Goal: Task Accomplishment & Management: Use online tool/utility

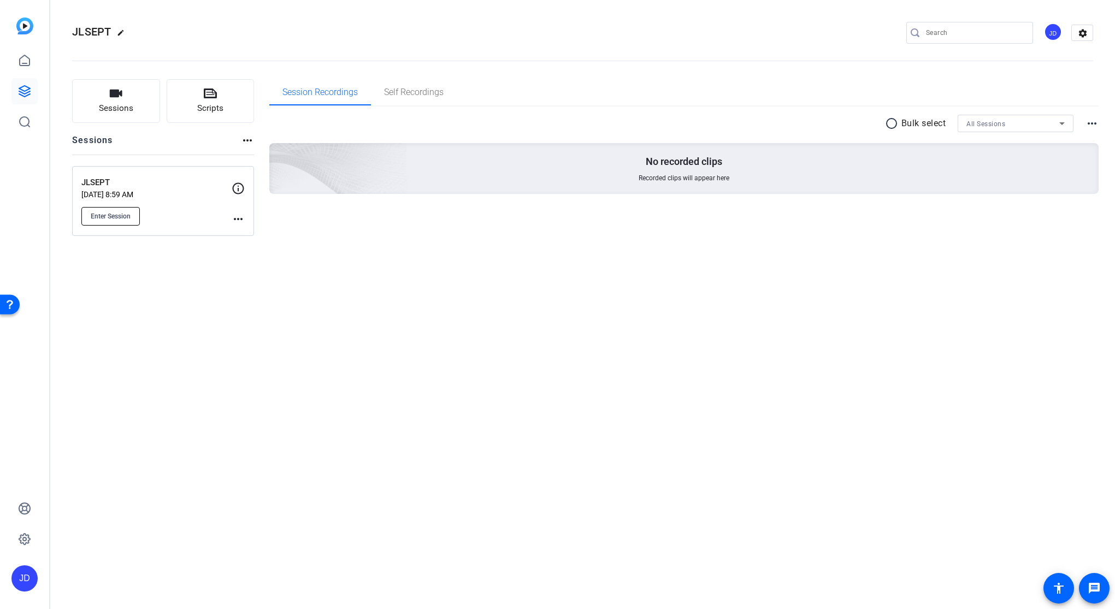
click at [122, 215] on span "Enter Session" at bounding box center [111, 216] width 40 height 9
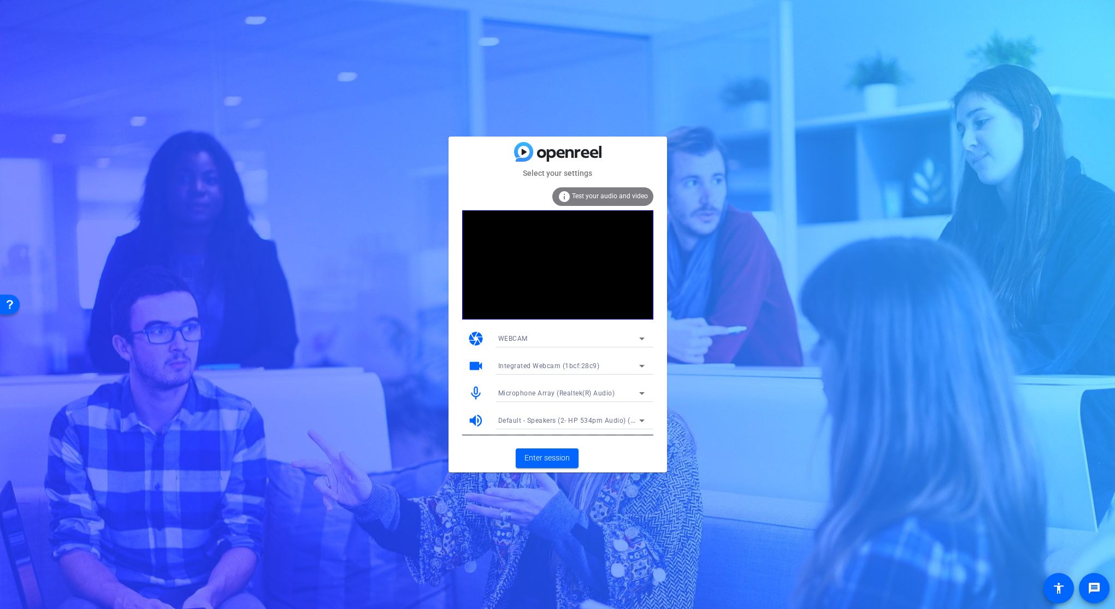
click at [639, 394] on icon at bounding box center [641, 393] width 13 height 13
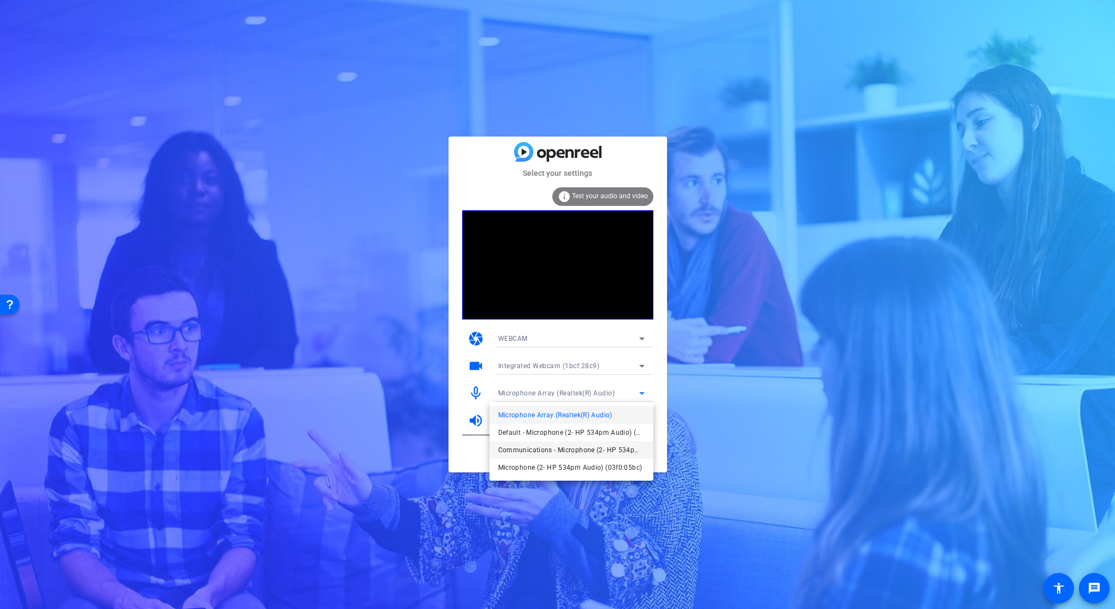
click at [573, 444] on span "Communications - Microphone (2- HP 534pm Audio) (03f0:05bc)" at bounding box center [571, 450] width 146 height 13
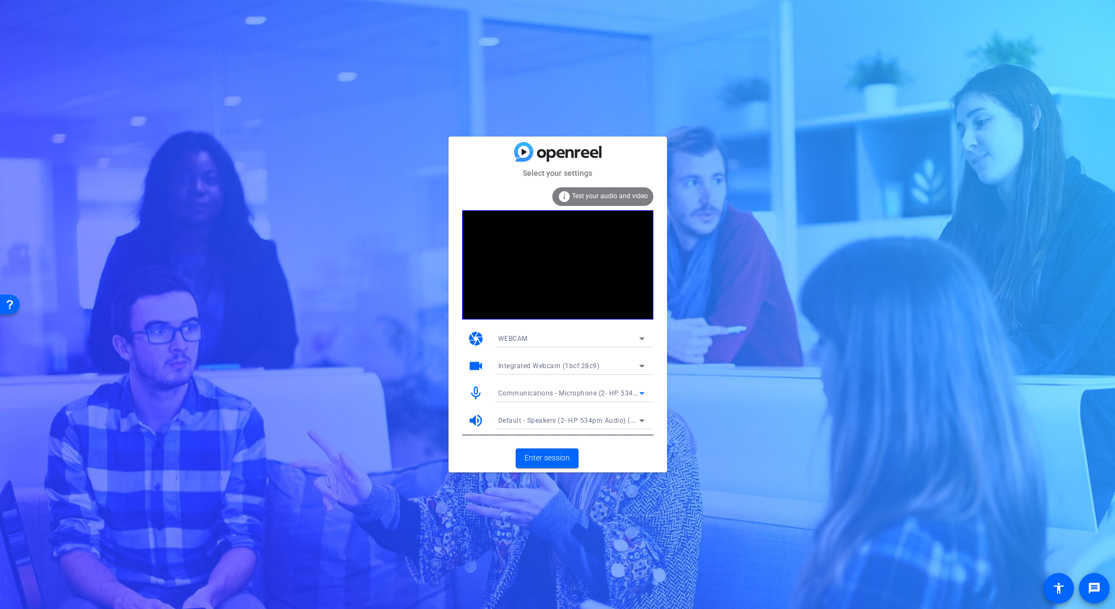
click at [639, 370] on icon at bounding box center [641, 365] width 13 height 13
click at [584, 398] on mat-option "HP Display Camera (0408:5458)" at bounding box center [571, 405] width 164 height 17
click at [546, 462] on span "Enter session" at bounding box center [546, 457] width 45 height 11
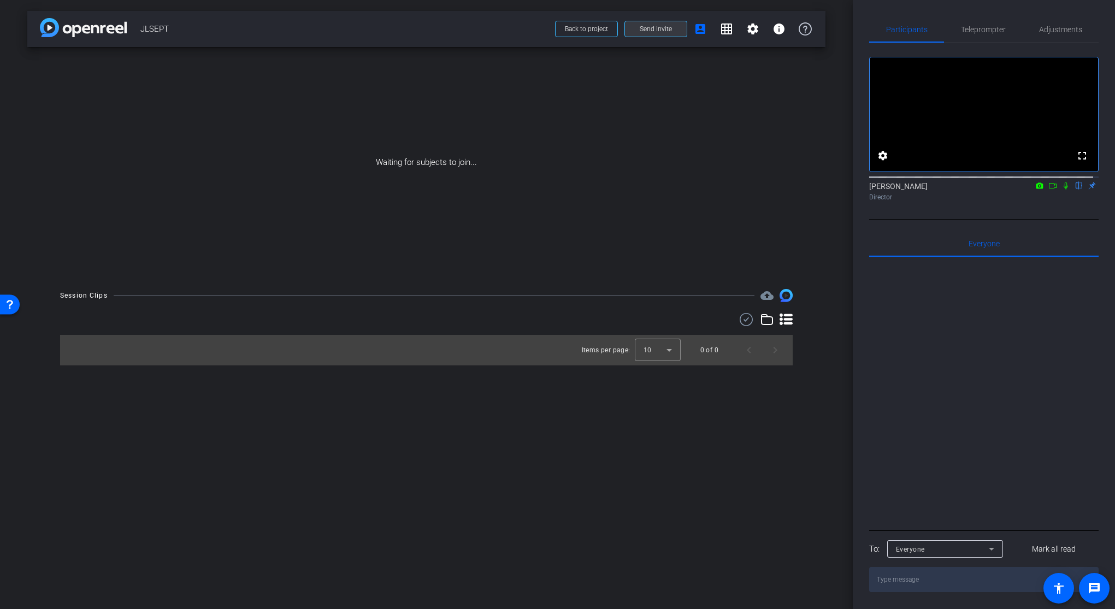
click at [664, 26] on span "Send invite" at bounding box center [656, 29] width 32 height 9
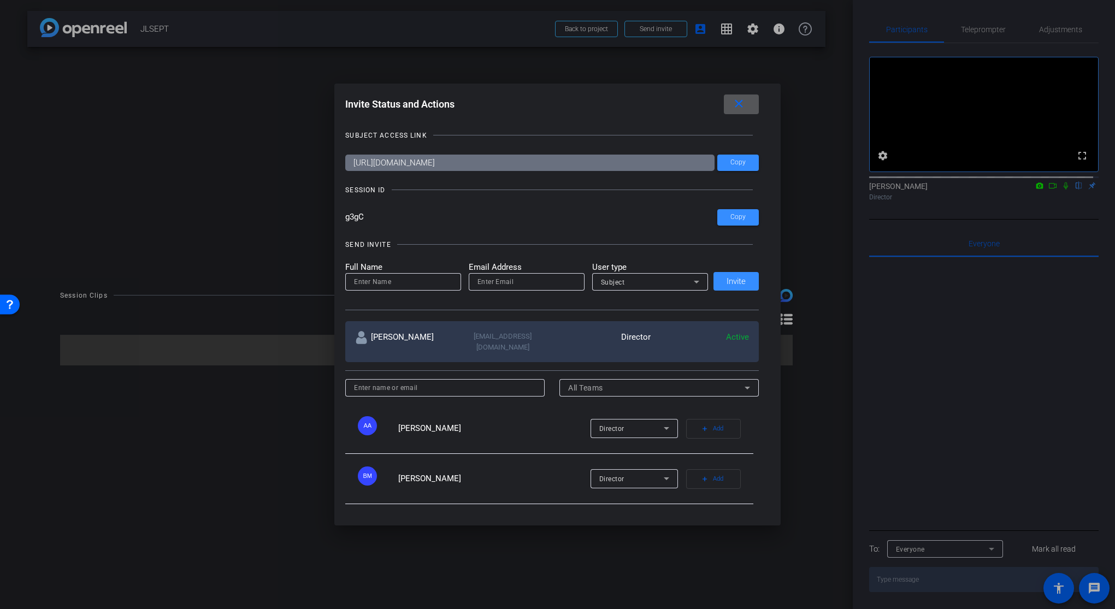
click at [653, 281] on div "Subject" at bounding box center [647, 282] width 93 height 14
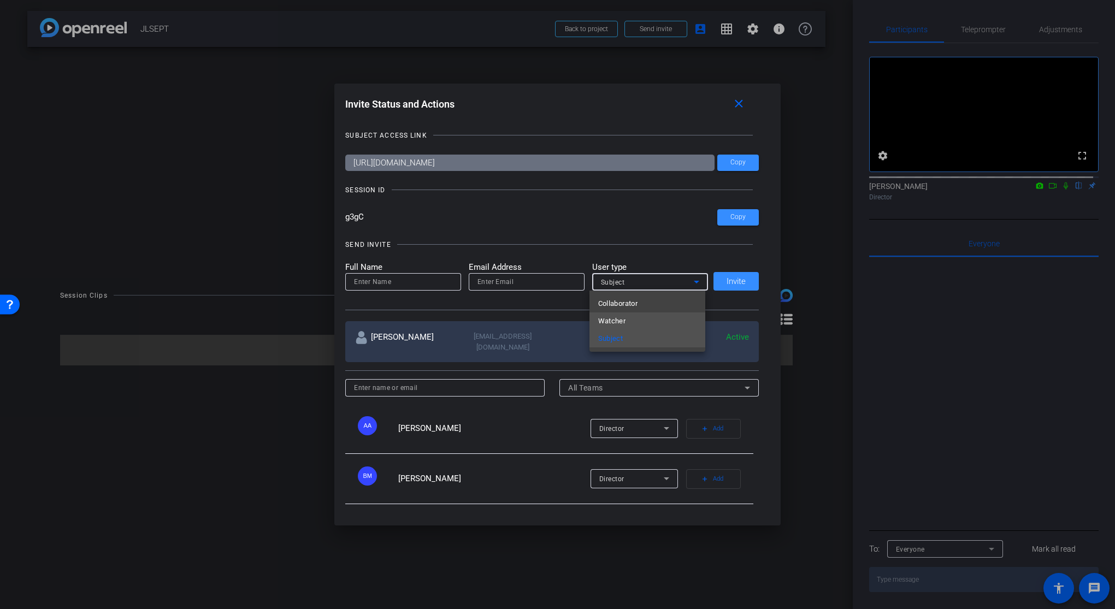
click at [629, 320] on mat-option "Watcher" at bounding box center [647, 320] width 116 height 17
click at [404, 280] on input at bounding box center [403, 281] width 98 height 13
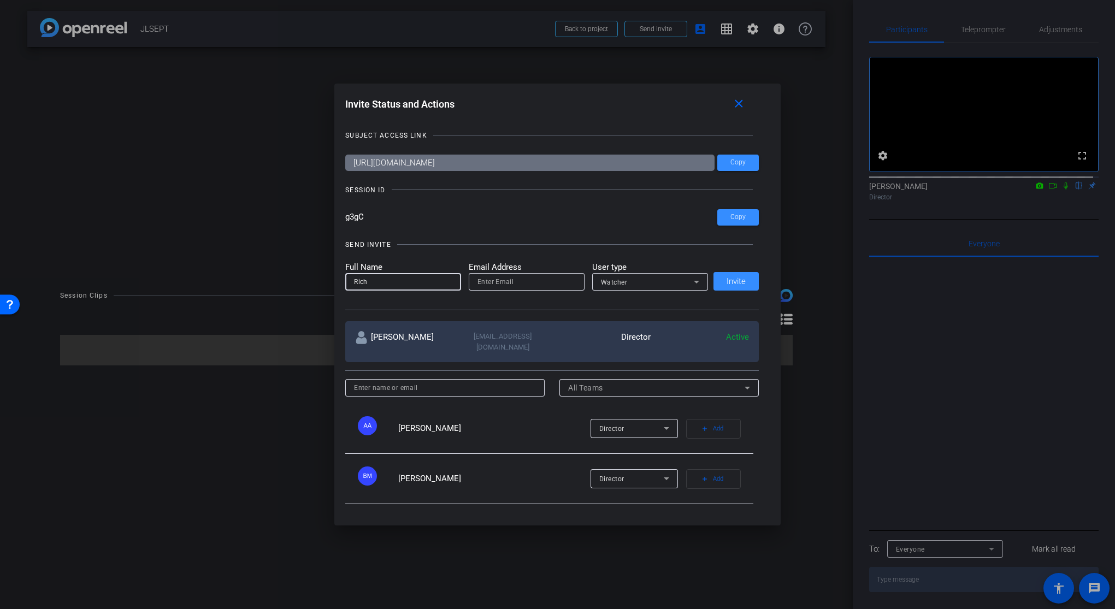
type input "Rich"
click at [537, 279] on input "email" at bounding box center [526, 281] width 98 height 13
paste input "[EMAIL_ADDRESS][DOMAIN_NAME]"
type input "[EMAIL_ADDRESS][DOMAIN_NAME]"
click at [737, 280] on span "Invite" at bounding box center [736, 282] width 19 height 8
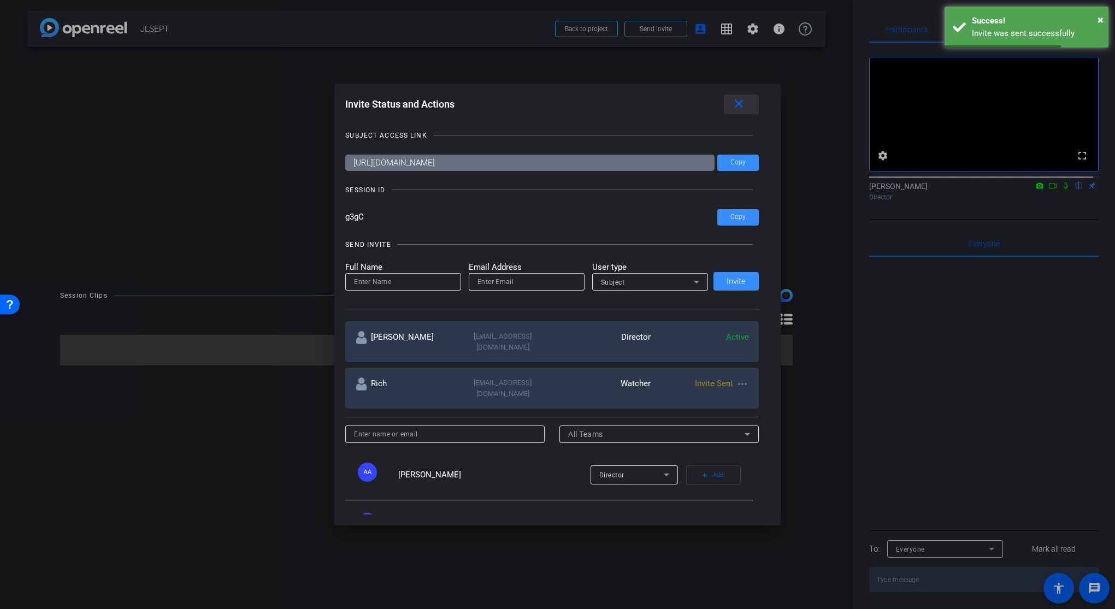
click at [746, 106] on mat-icon "close" at bounding box center [739, 104] width 14 height 14
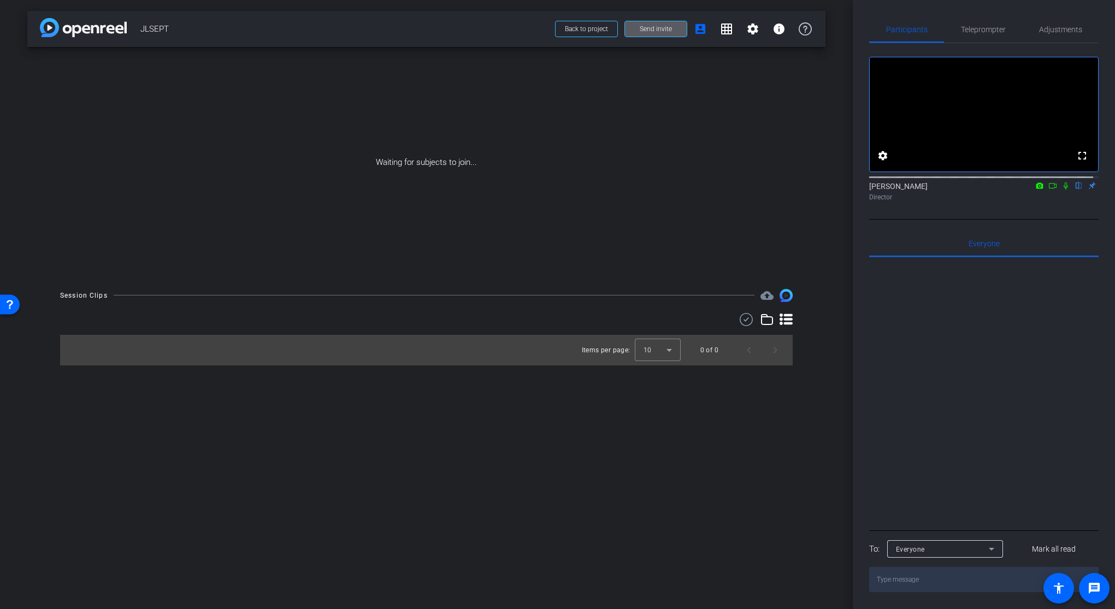
click at [1048, 190] on icon at bounding box center [1052, 186] width 9 height 8
click at [1075, 190] on icon at bounding box center [1079, 186] width 9 height 8
click at [1061, 190] on icon at bounding box center [1065, 186] width 9 height 8
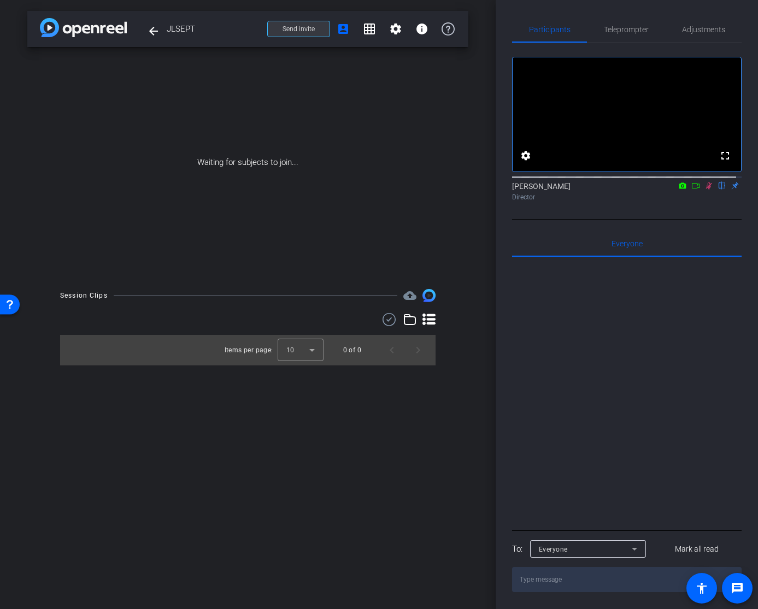
click at [302, 20] on span at bounding box center [299, 29] width 62 height 26
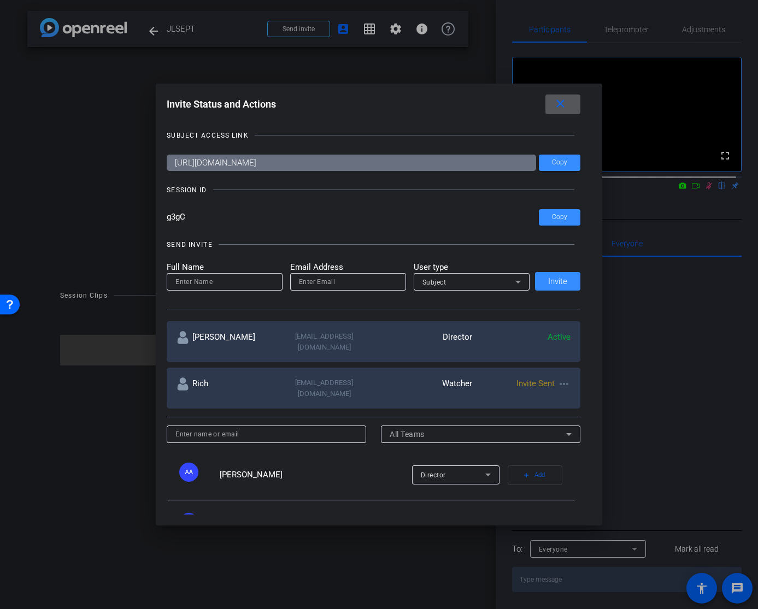
click at [563, 99] on mat-icon "close" at bounding box center [560, 104] width 14 height 14
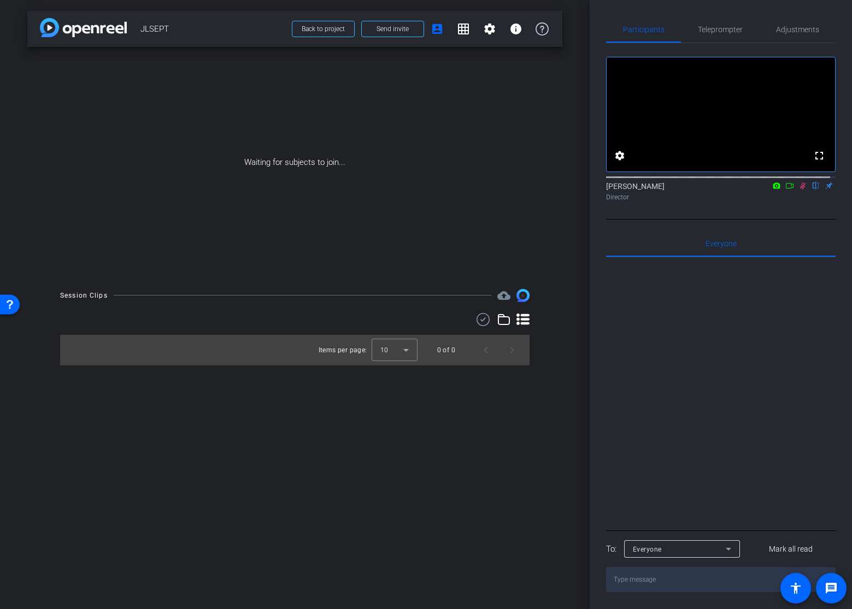
click at [800, 190] on icon at bounding box center [803, 185] width 6 height 7
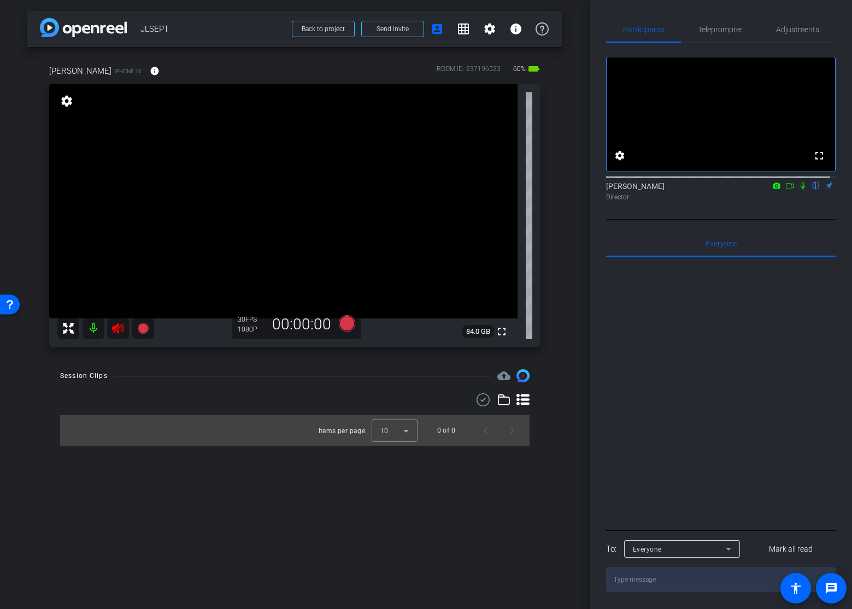
click at [119, 326] on icon at bounding box center [117, 328] width 11 height 11
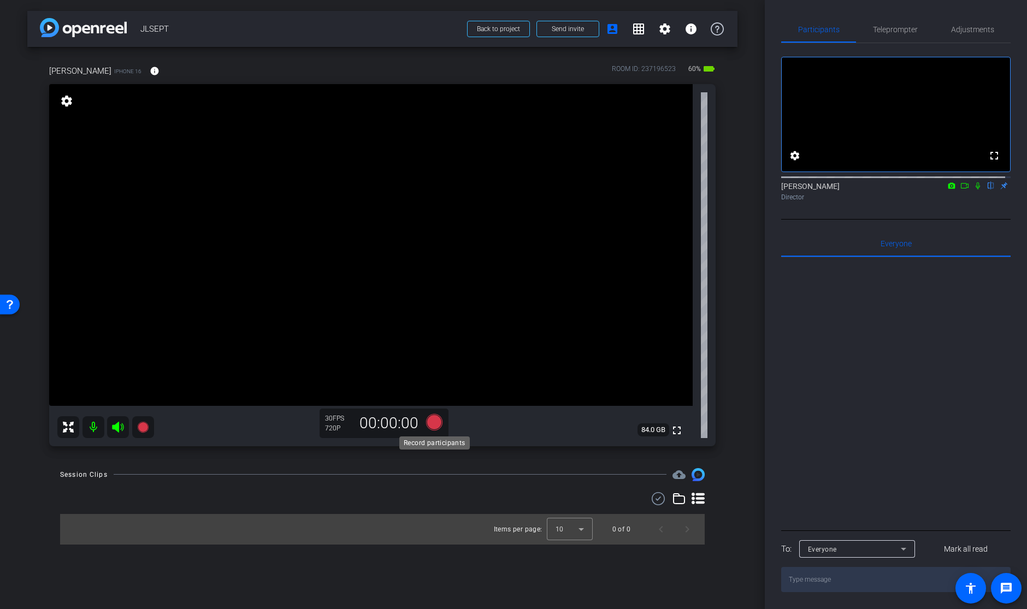
click at [434, 420] on icon at bounding box center [434, 422] width 16 height 16
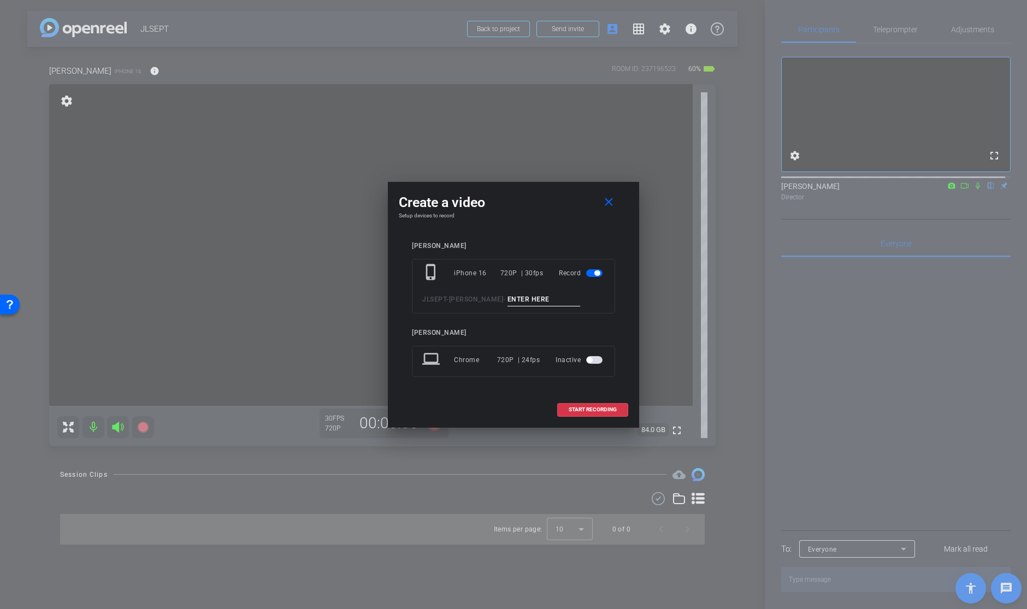
click at [514, 294] on input at bounding box center [544, 300] width 73 height 14
type input "1"
click at [600, 405] on span at bounding box center [593, 410] width 70 height 26
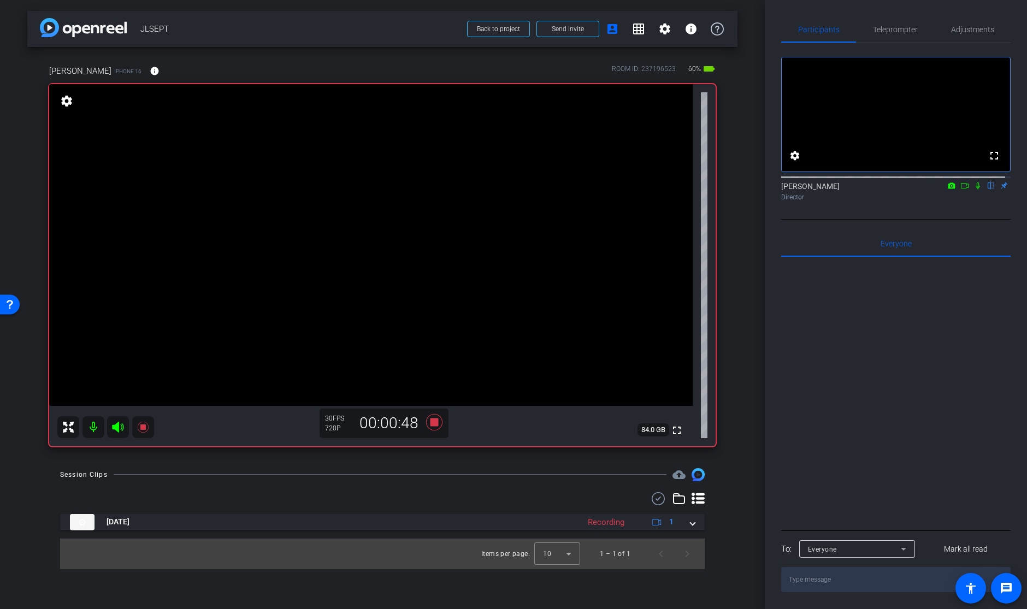
click at [976, 190] on icon at bounding box center [978, 185] width 4 height 7
click at [961, 190] on icon at bounding box center [964, 186] width 9 height 8
click at [976, 190] on icon at bounding box center [978, 186] width 9 height 8
click at [975, 190] on icon at bounding box center [978, 185] width 6 height 7
click at [974, 190] on icon at bounding box center [978, 186] width 9 height 8
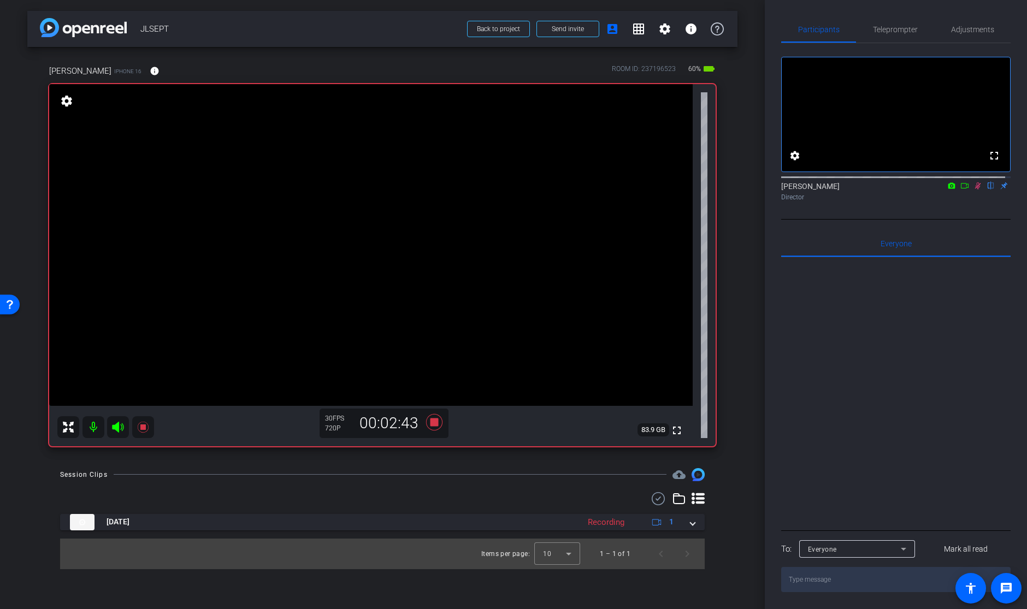
click at [975, 190] on icon at bounding box center [978, 185] width 6 height 7
click at [974, 190] on icon at bounding box center [978, 186] width 9 height 8
click at [961, 188] on icon at bounding box center [965, 185] width 8 height 5
click at [984, 191] on mat-icon at bounding box center [990, 186] width 13 height 10
click at [987, 190] on icon at bounding box center [991, 186] width 9 height 8
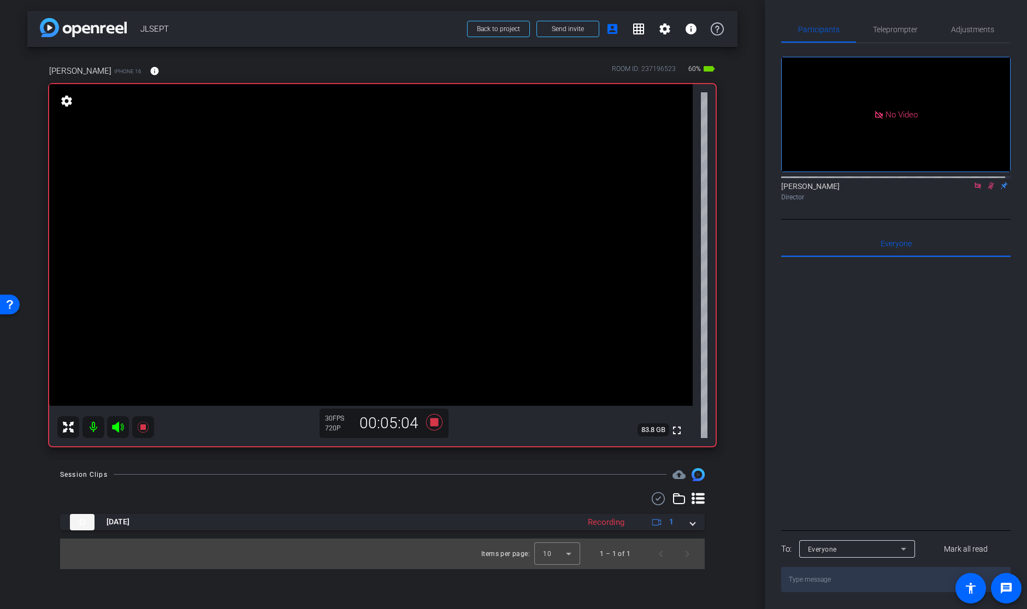
click at [987, 190] on icon at bounding box center [991, 186] width 9 height 8
click at [436, 418] on icon at bounding box center [434, 422] width 16 height 16
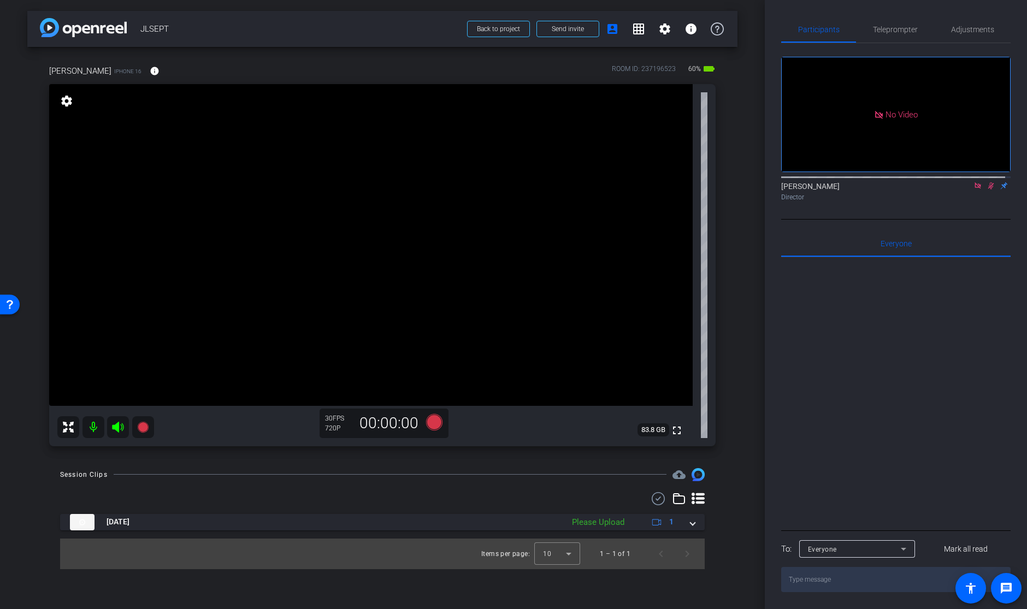
click at [987, 190] on icon at bounding box center [991, 186] width 9 height 8
click at [975, 190] on icon at bounding box center [978, 186] width 9 height 8
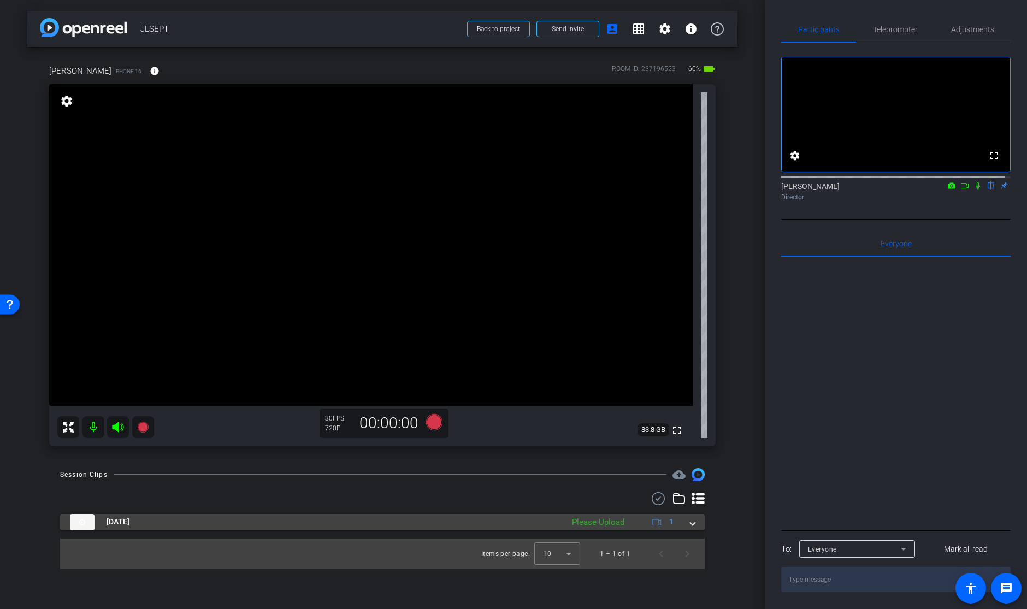
click at [691, 523] on span at bounding box center [693, 521] width 4 height 11
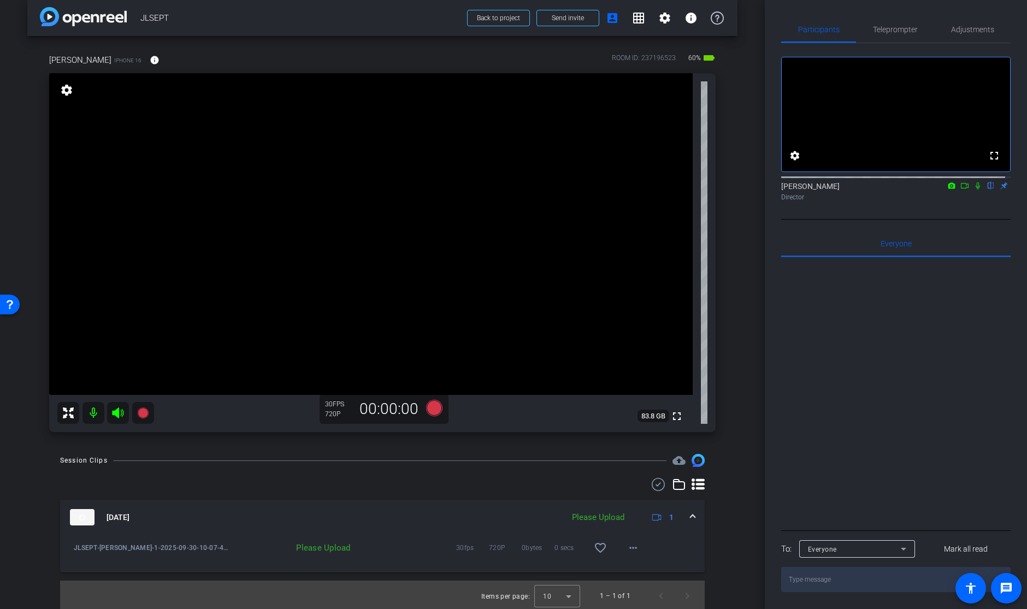
scroll to position [13, 0]
click at [629, 544] on mat-icon "more_horiz" at bounding box center [633, 545] width 13 height 13
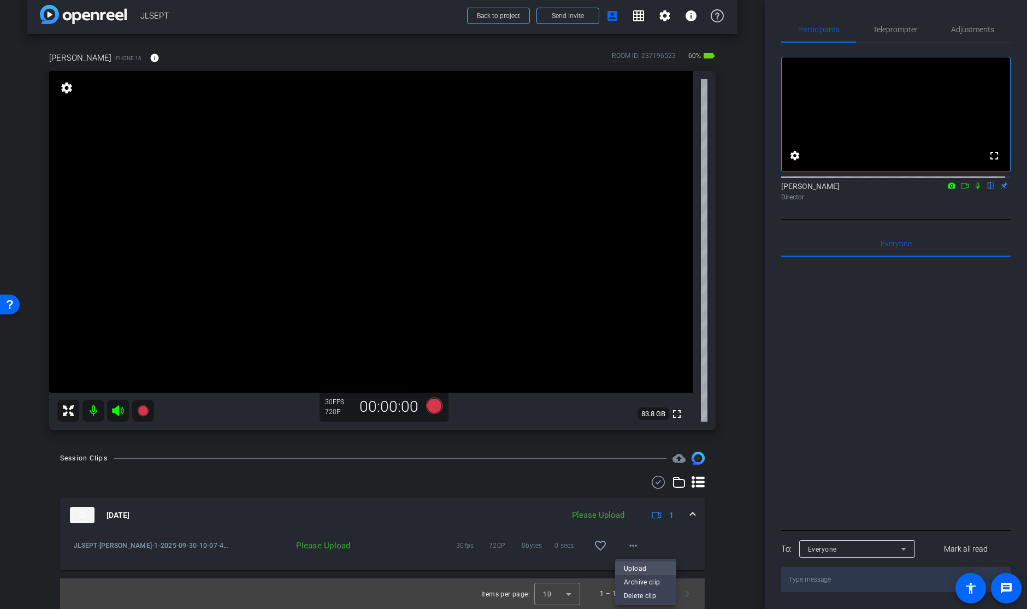
click at [638, 569] on span "Upload" at bounding box center [646, 568] width 44 height 13
click at [627, 541] on mat-icon "more_horiz" at bounding box center [633, 545] width 13 height 13
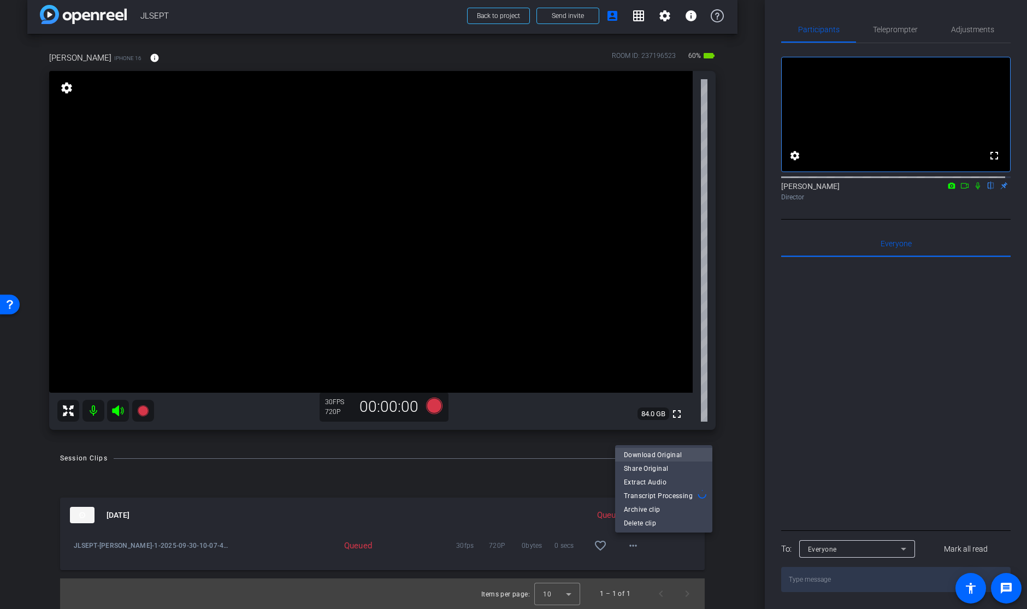
click at [659, 453] on span "Download Original" at bounding box center [664, 455] width 80 height 13
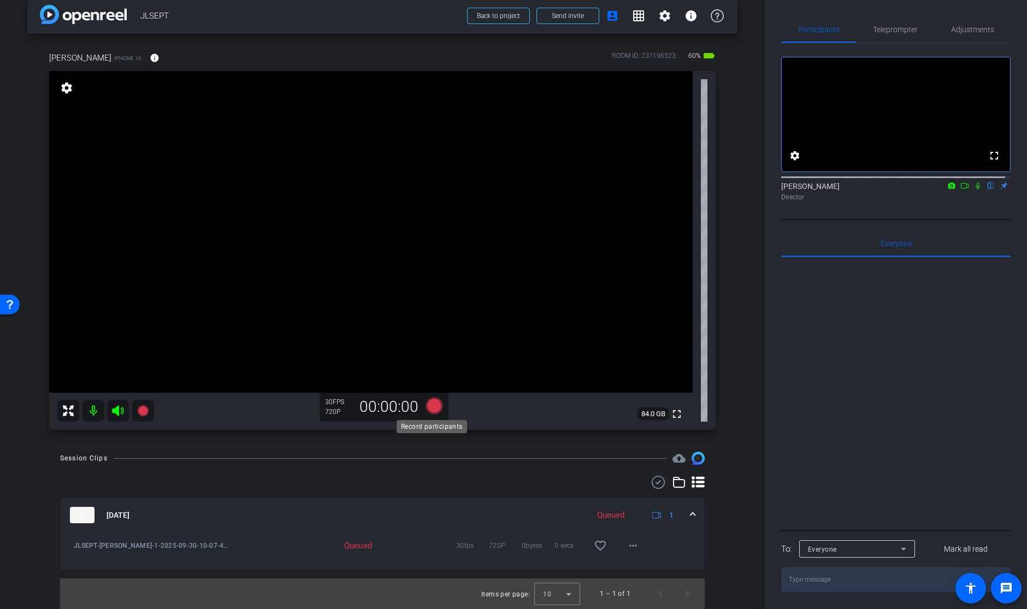
click at [429, 405] on icon at bounding box center [434, 406] width 16 height 16
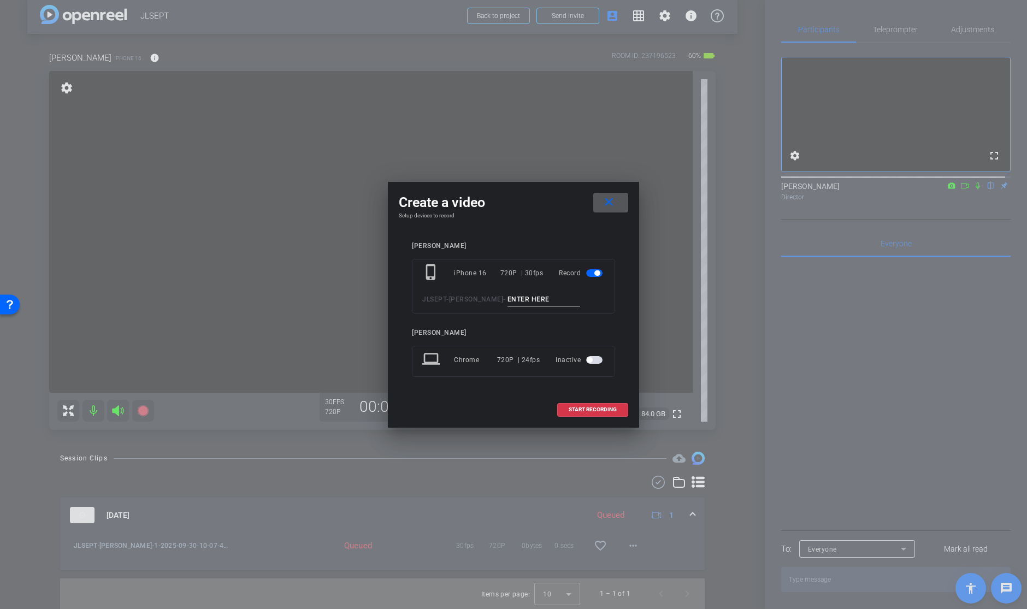
click at [508, 295] on input at bounding box center [544, 300] width 73 height 14
type input "2"
click at [606, 408] on span "START RECORDING" at bounding box center [593, 409] width 48 height 5
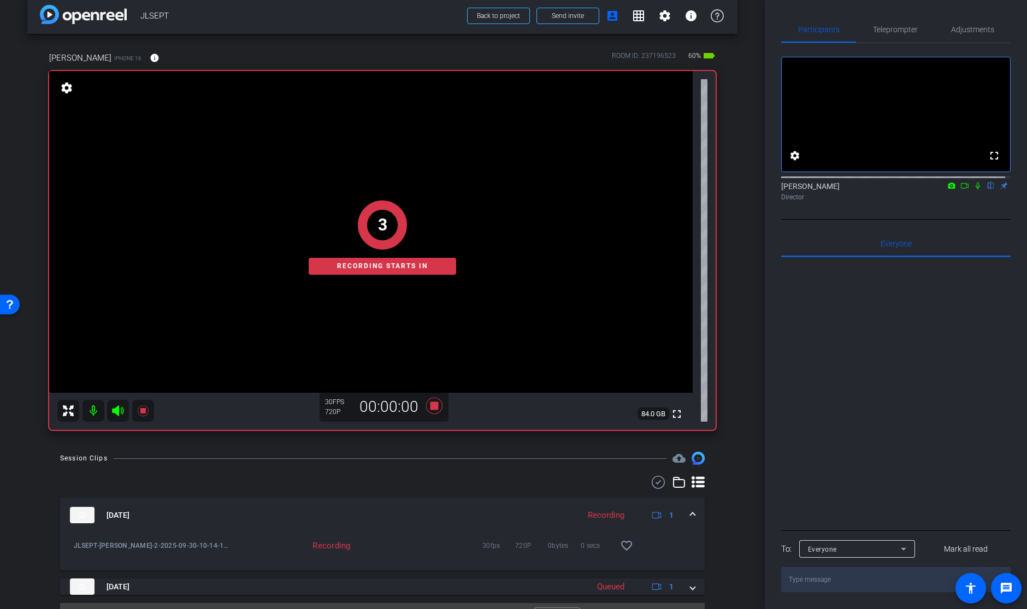
scroll to position [38, 0]
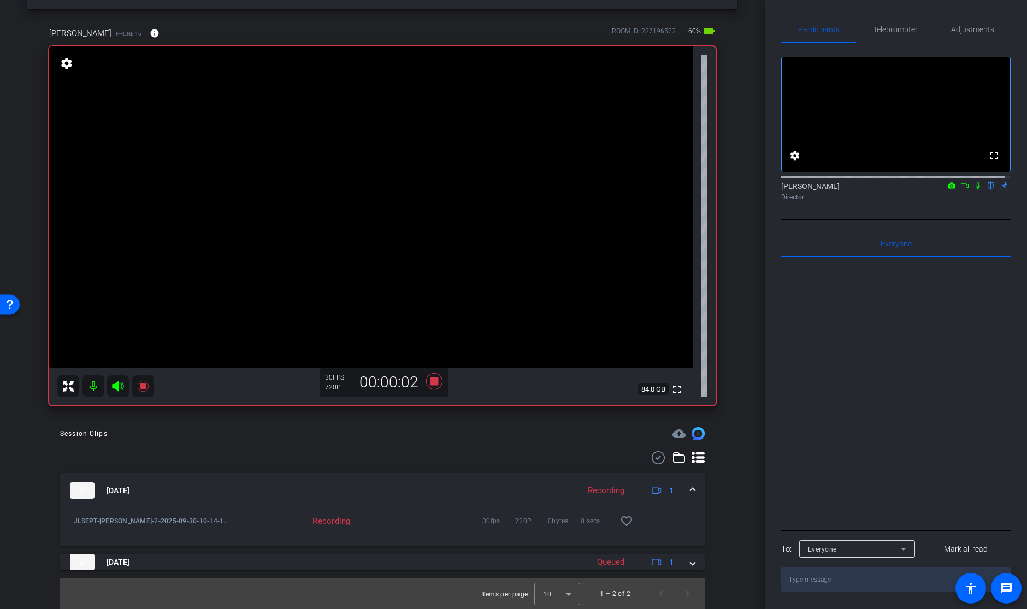
click at [974, 190] on icon at bounding box center [978, 186] width 9 height 8
click at [960, 190] on icon at bounding box center [964, 186] width 9 height 8
click at [431, 380] on icon at bounding box center [434, 381] width 16 height 16
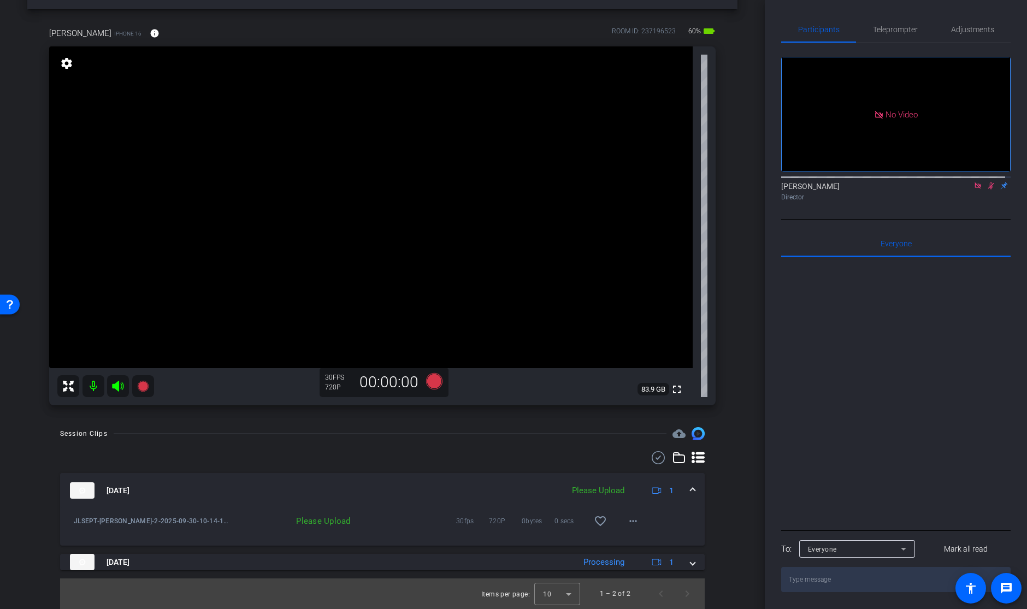
click at [988, 190] on icon at bounding box center [991, 186] width 9 height 8
click at [975, 188] on icon at bounding box center [978, 185] width 6 height 6
click at [634, 516] on mat-icon "more_horiz" at bounding box center [633, 521] width 13 height 13
click at [637, 541] on span "Upload" at bounding box center [646, 544] width 44 height 13
click at [629, 522] on mat-icon "more_horiz" at bounding box center [633, 521] width 13 height 13
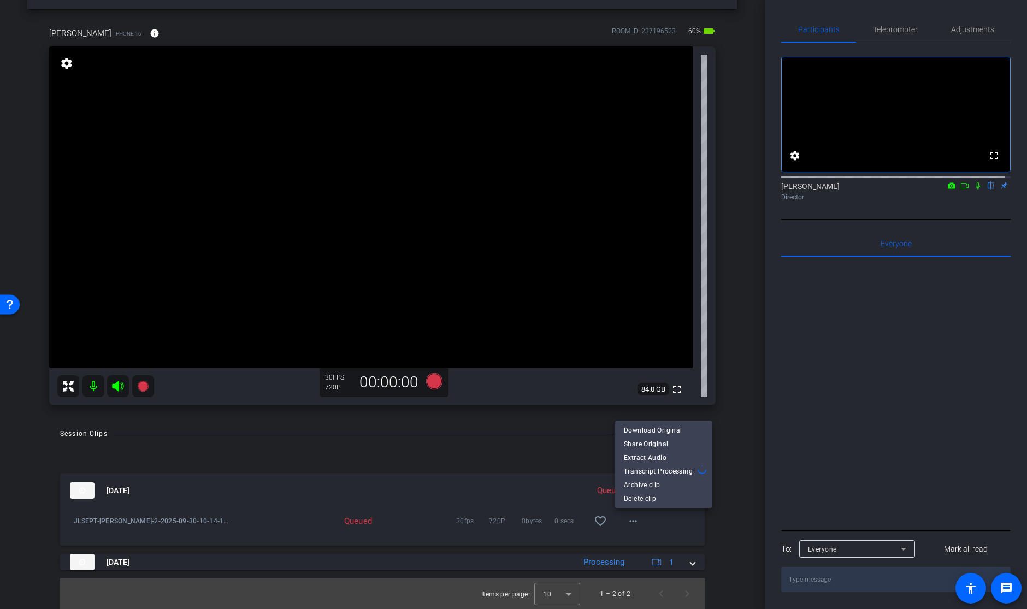
click at [741, 437] on div at bounding box center [513, 304] width 1027 height 609
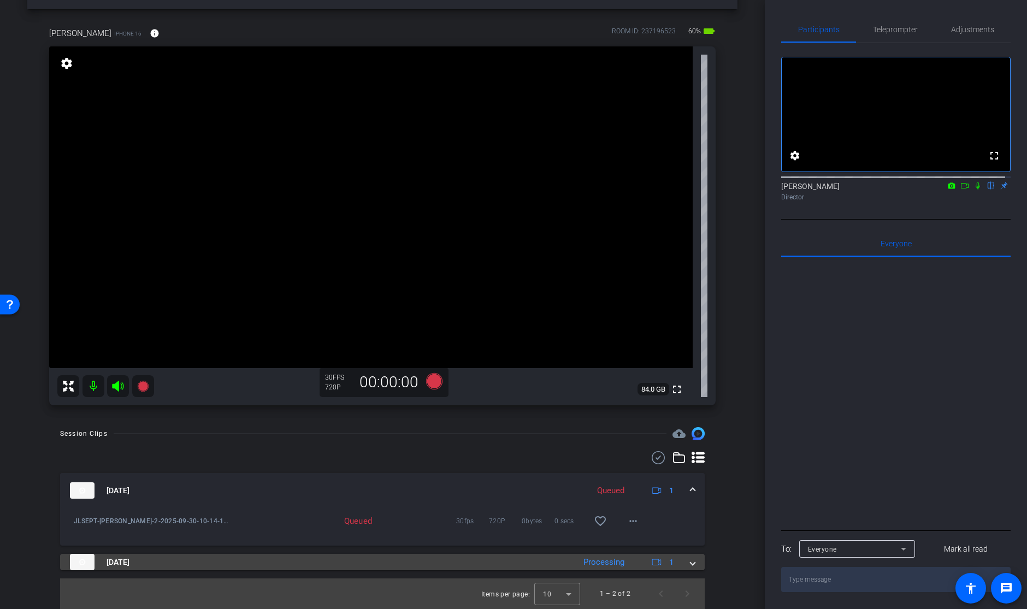
click at [691, 563] on span at bounding box center [693, 562] width 4 height 11
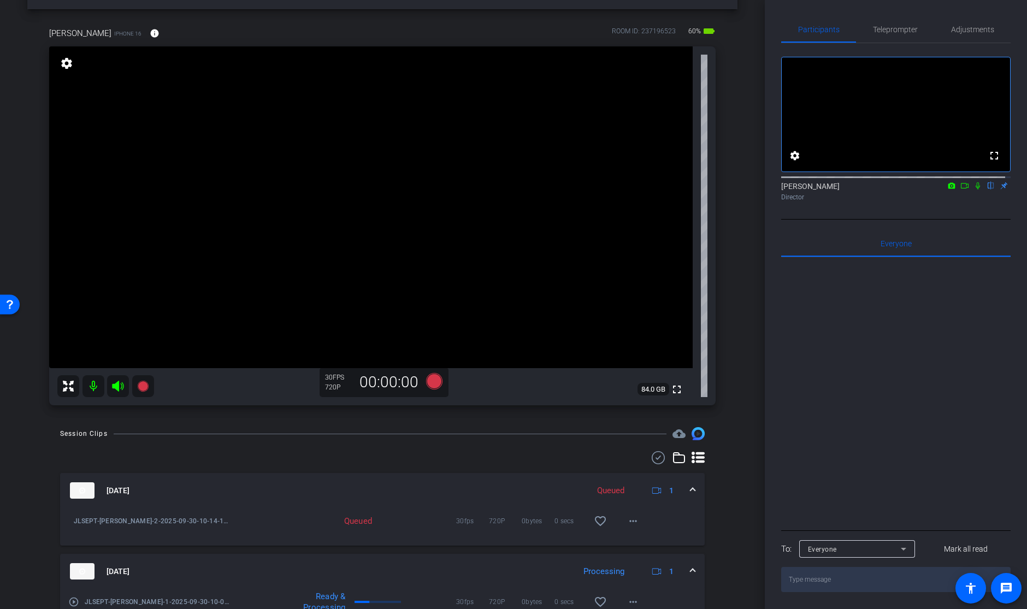
scroll to position [94, 0]
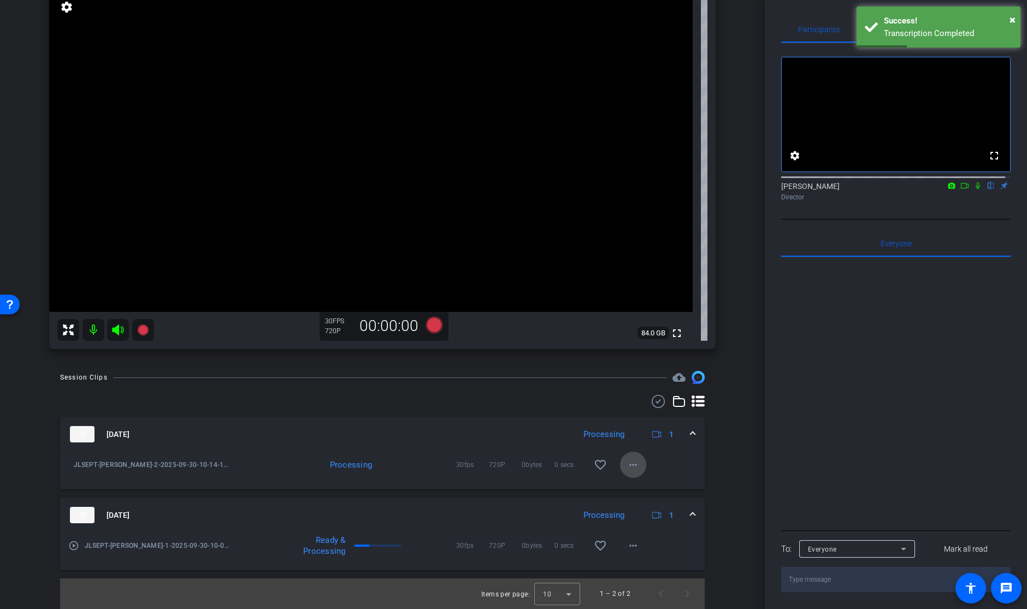
click at [629, 464] on mat-icon "more_horiz" at bounding box center [633, 464] width 13 height 13
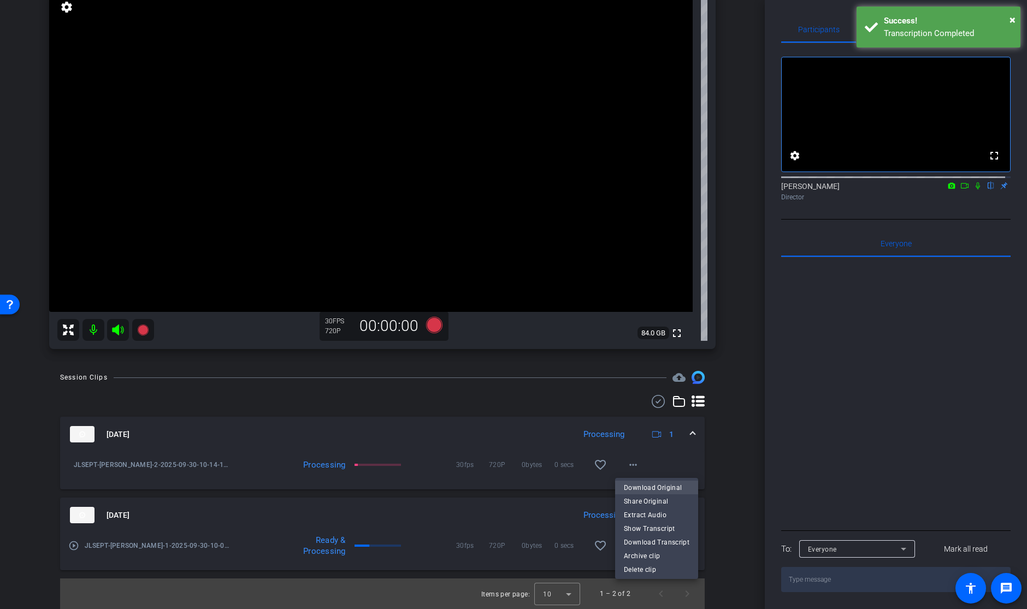
click at [652, 487] on span "Download Original" at bounding box center [657, 487] width 66 height 13
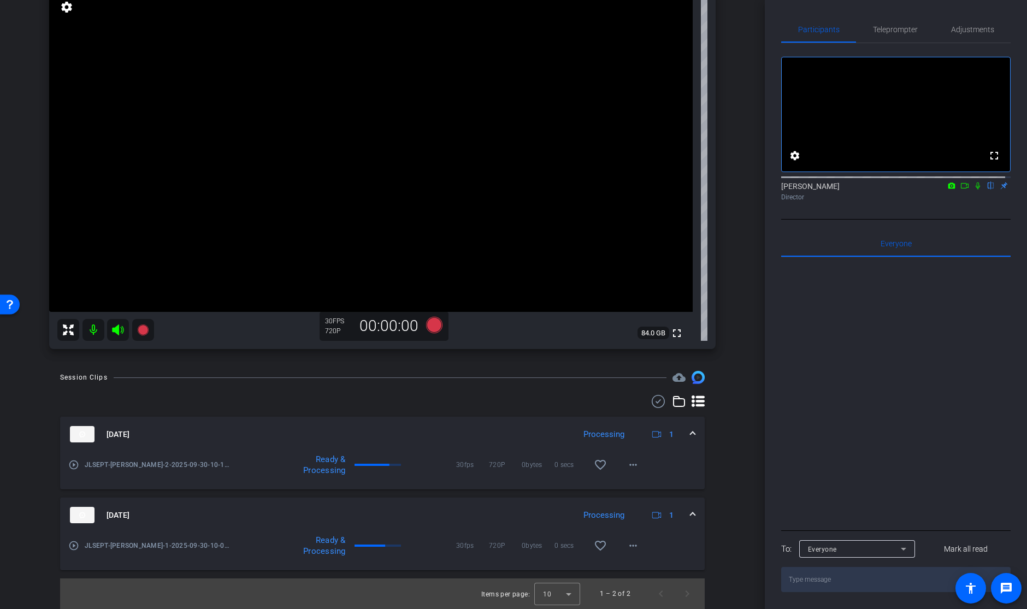
click at [732, 230] on div "[PERSON_NAME] iPhone 16 info ROOM ID: 237196523 60% battery_std fullscreen sett…" at bounding box center [382, 156] width 710 height 407
